Goal: Transaction & Acquisition: Purchase product/service

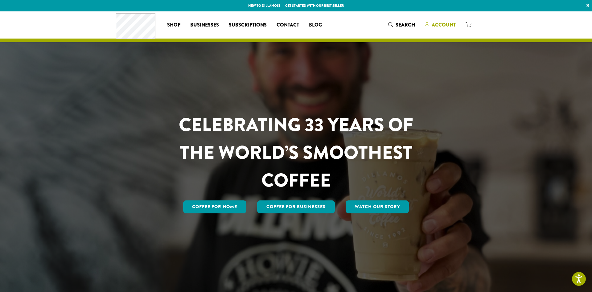
click at [442, 23] on span "Account" at bounding box center [444, 24] width 24 height 7
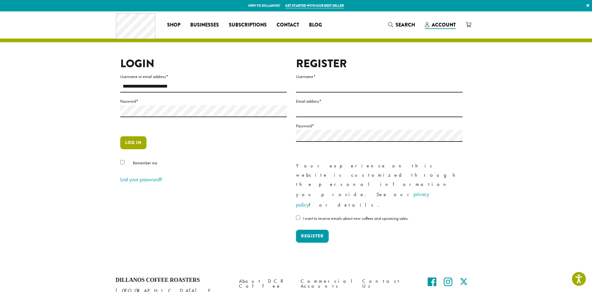
click at [142, 140] on button "Log in" at bounding box center [133, 142] width 26 height 13
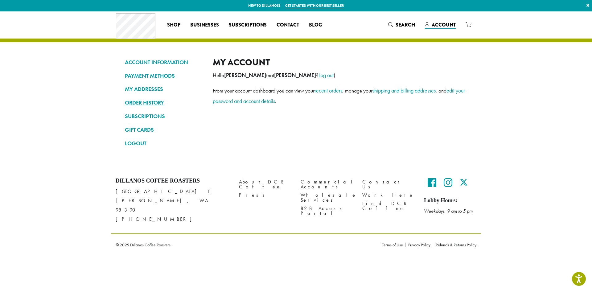
click at [153, 102] on link "ORDER HISTORY" at bounding box center [164, 102] width 79 height 10
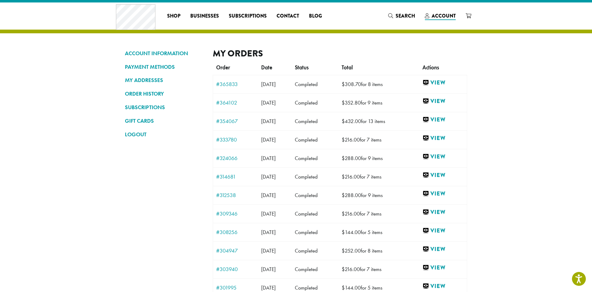
scroll to position [10, 0]
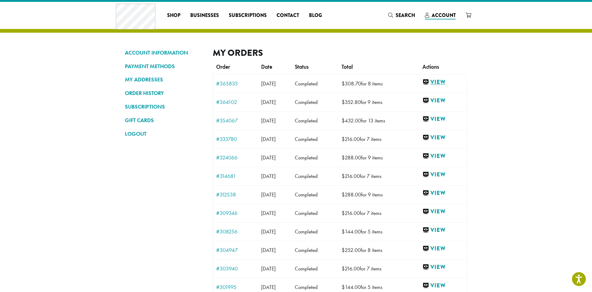
click at [448, 81] on link "View" at bounding box center [442, 82] width 41 height 8
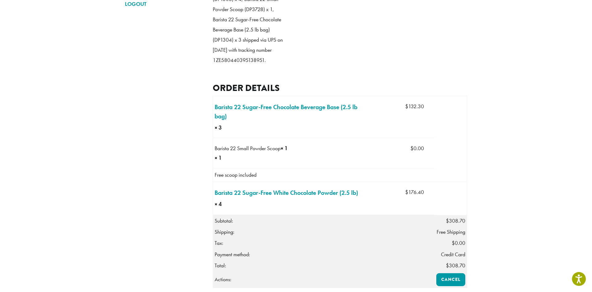
scroll to position [145, 0]
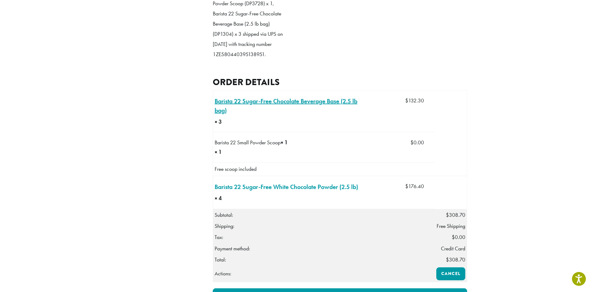
click at [322, 113] on link "Barista 22 Sugar-Free Chocolate Beverage Base (2.5 lb bag) × 3" at bounding box center [289, 106] width 149 height 18
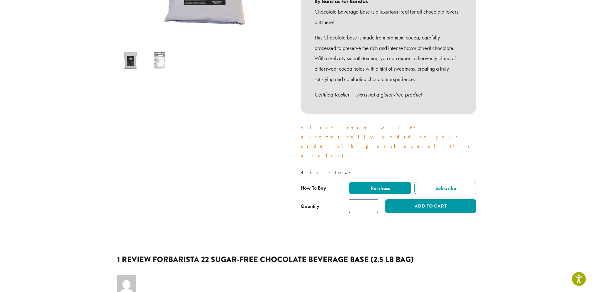
scroll to position [186, 0]
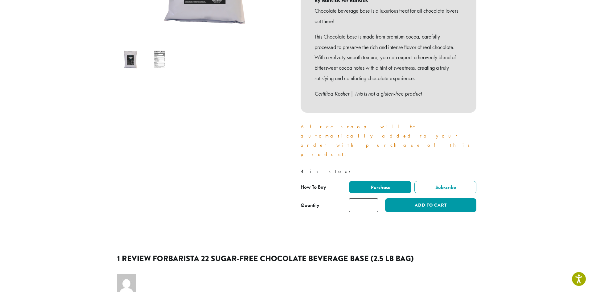
click at [374, 198] on input "*" at bounding box center [363, 205] width 29 height 14
type input "*"
click at [374, 198] on input "*" at bounding box center [363, 205] width 29 height 14
click at [417, 198] on button "Add to cart" at bounding box center [430, 205] width 91 height 14
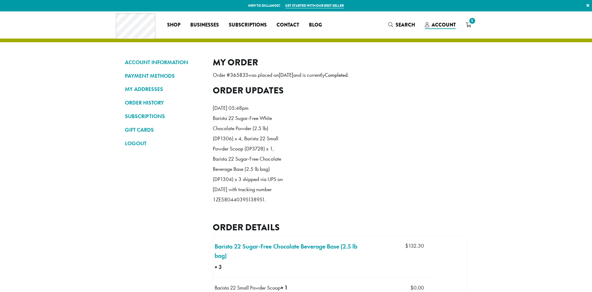
scroll to position [145, 0]
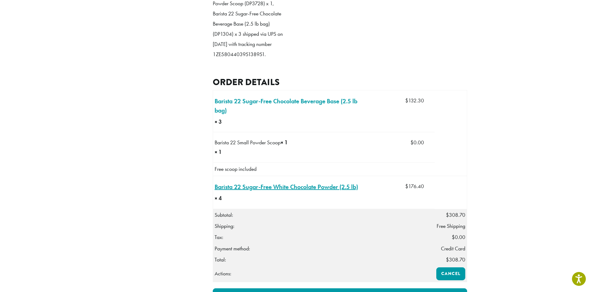
click at [299, 191] on link "Barista 22 Sugar-Free White Chocolate Powder (2.5 lb) × 4" at bounding box center [286, 186] width 143 height 9
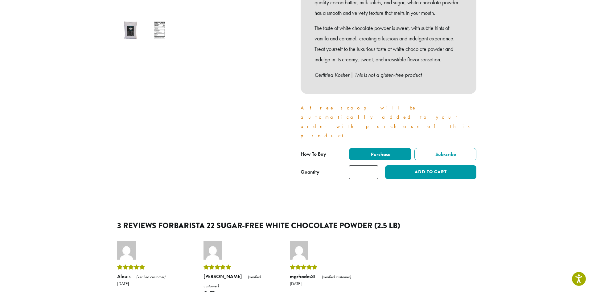
scroll to position [216, 0]
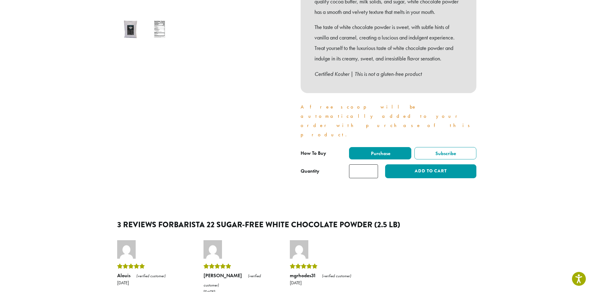
type input "*"
click at [372, 164] on input "*" at bounding box center [363, 171] width 29 height 14
click at [409, 164] on button "Add to cart" at bounding box center [430, 171] width 91 height 14
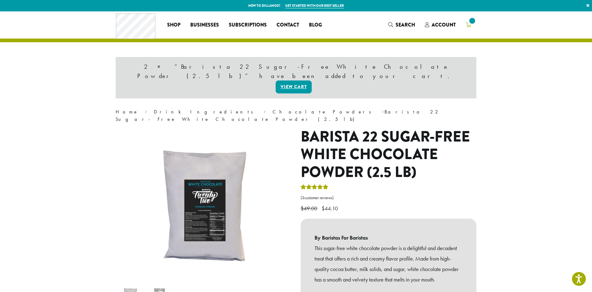
click at [470, 25] on icon at bounding box center [469, 24] width 6 height 5
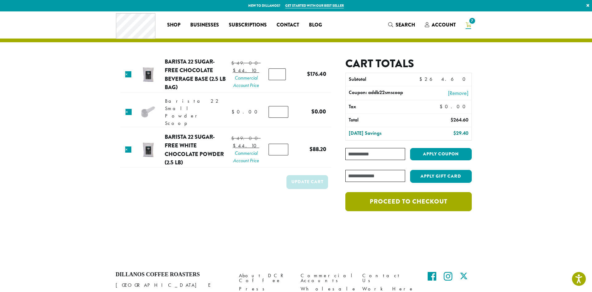
click at [395, 205] on link "Proceed to checkout" at bounding box center [408, 201] width 126 height 19
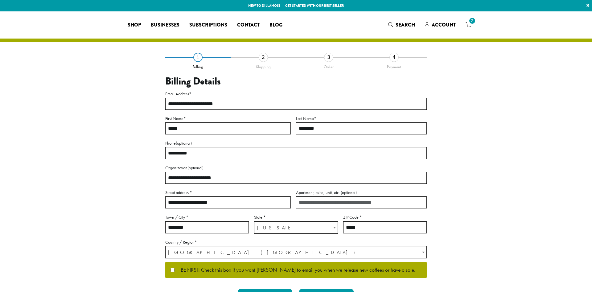
select select "**"
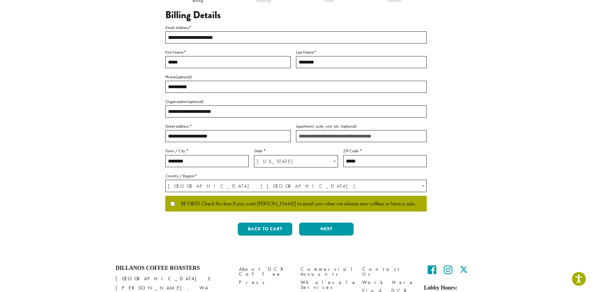
scroll to position [67, 0]
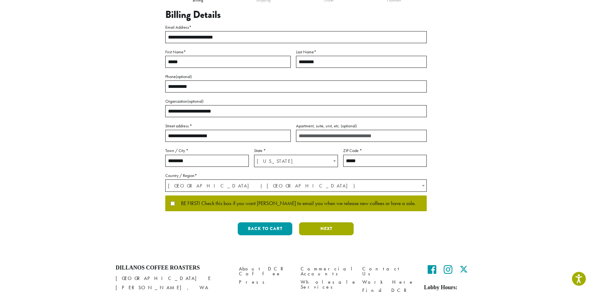
click at [335, 233] on button "Next" at bounding box center [326, 228] width 55 height 13
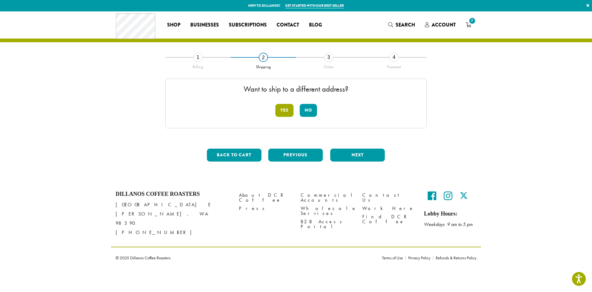
click at [280, 110] on button "Yes" at bounding box center [284, 110] width 18 height 13
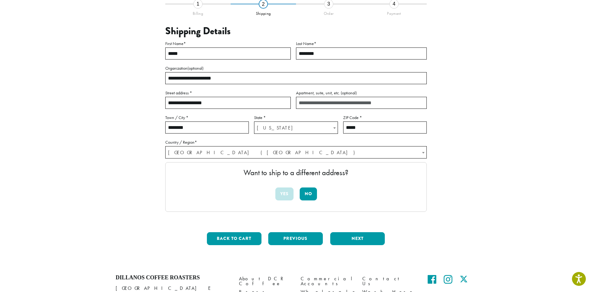
scroll to position [105, 0]
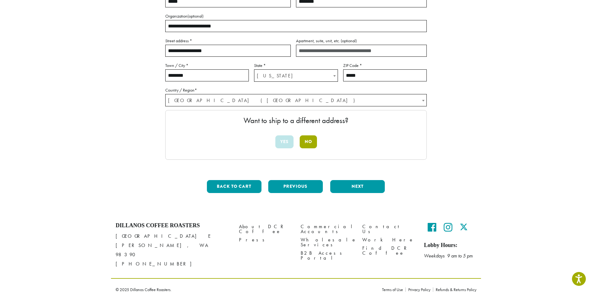
click at [309, 138] on button "No" at bounding box center [308, 141] width 17 height 13
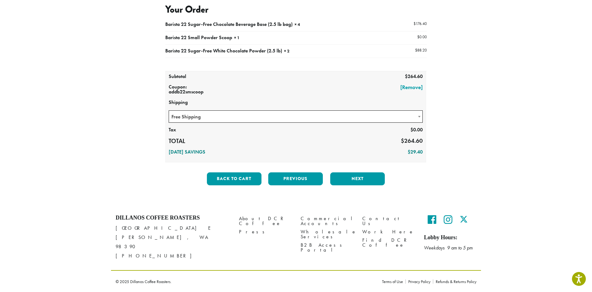
scroll to position [0, 0]
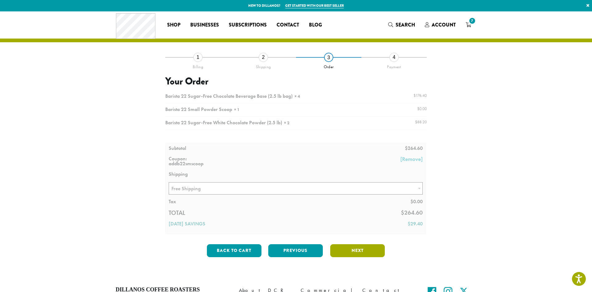
click at [358, 249] on button "Next" at bounding box center [357, 250] width 55 height 13
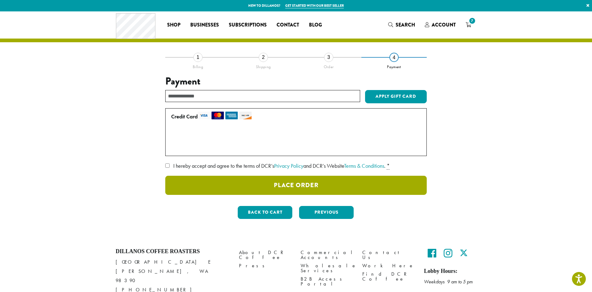
click at [307, 189] on button "Place Order" at bounding box center [295, 185] width 261 height 19
